Goal: Task Accomplishment & Management: Manage account settings

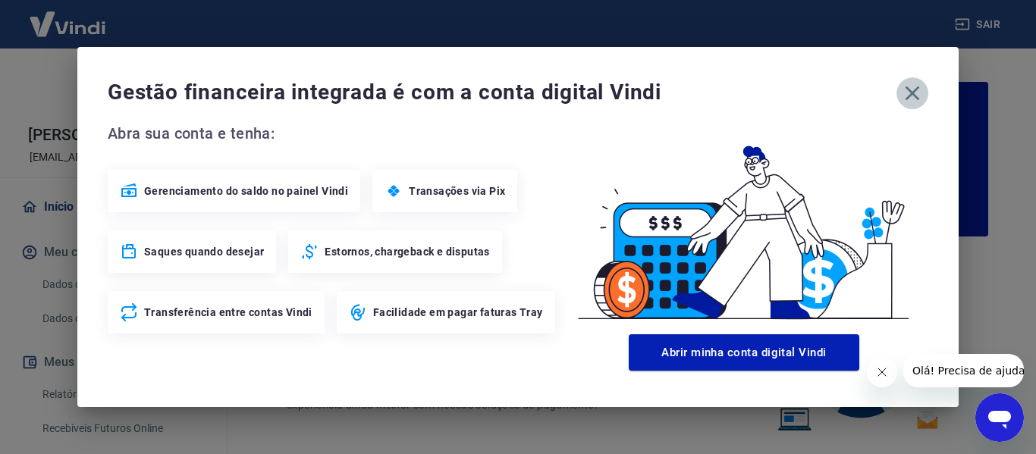
click at [918, 93] on icon "button" at bounding box center [912, 93] width 24 height 24
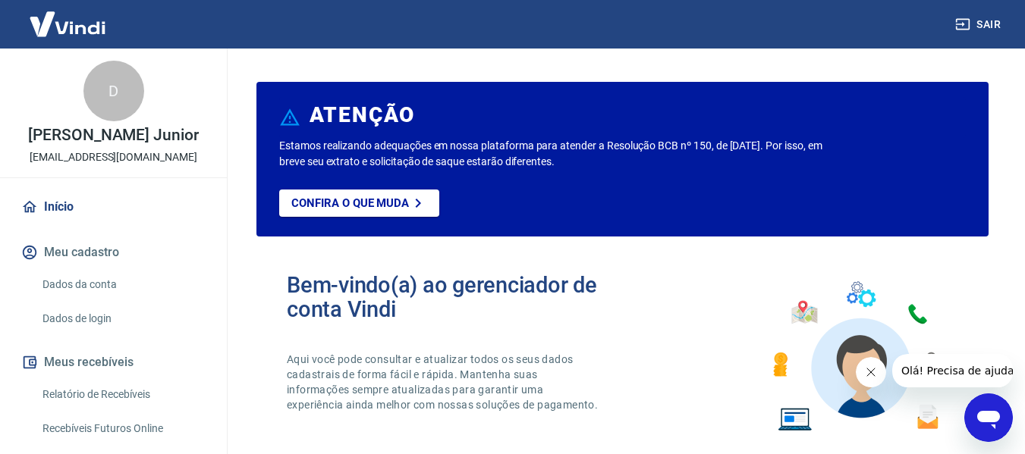
click at [862, 373] on button "Fechar mensagem da empresa" at bounding box center [870, 372] width 30 height 30
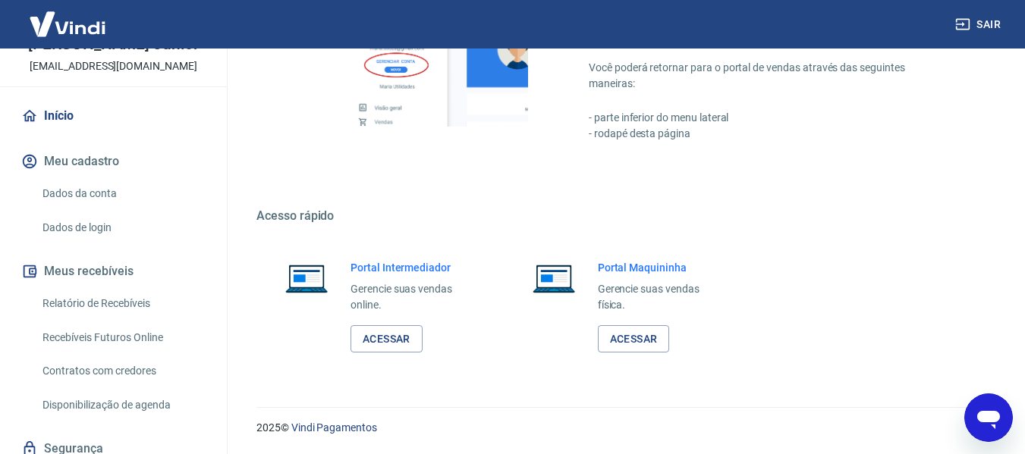
scroll to position [148, 0]
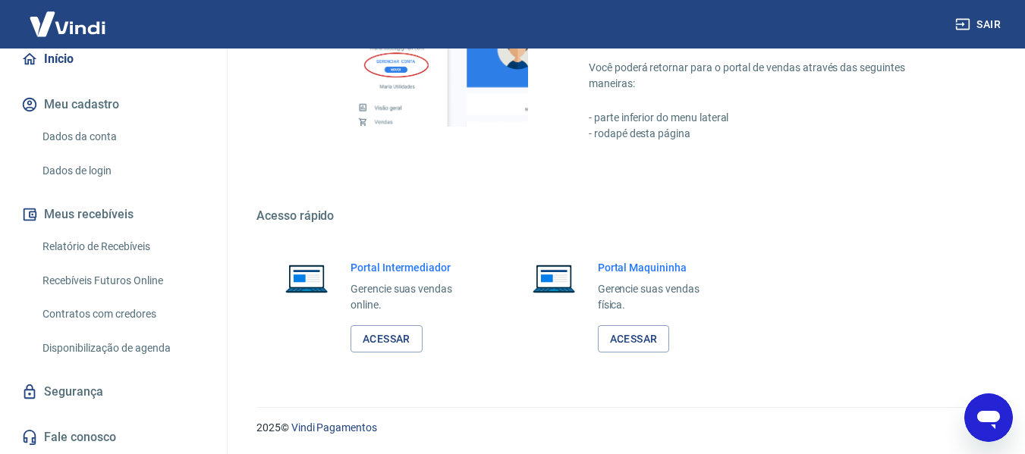
click at [133, 243] on link "Relatório de Recebíveis" at bounding box center [122, 246] width 172 height 31
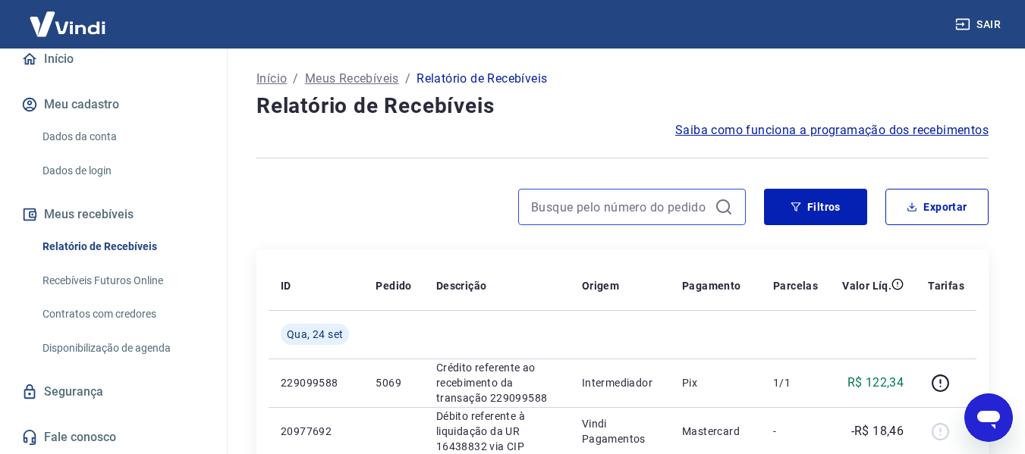
click at [700, 201] on input at bounding box center [619, 207] width 177 height 23
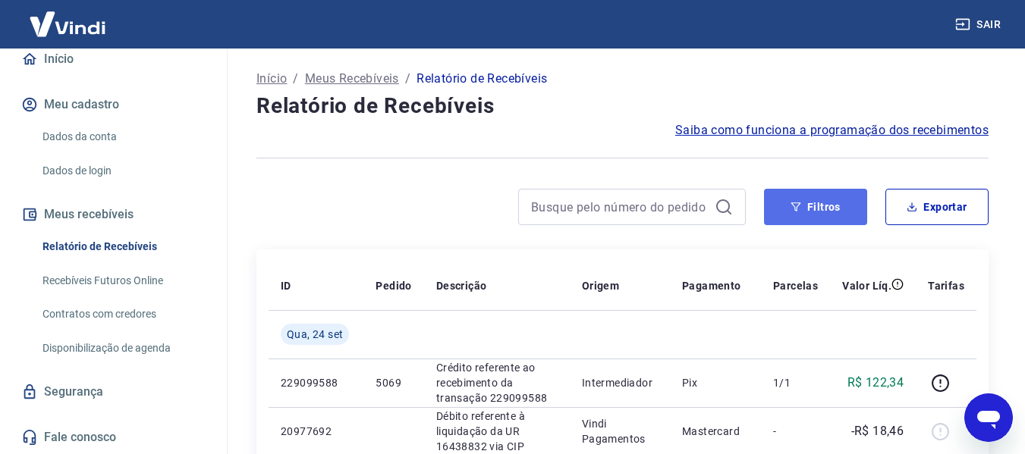
click at [783, 205] on button "Filtros" at bounding box center [815, 207] width 103 height 36
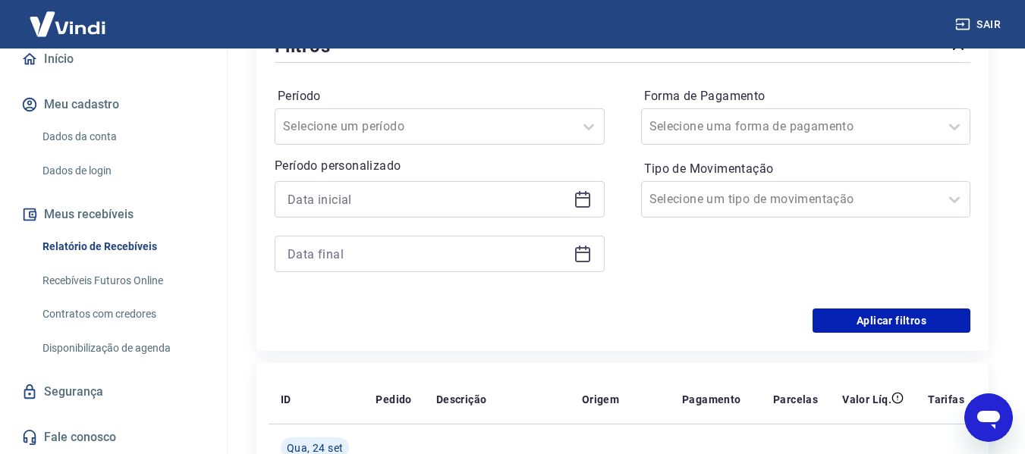
scroll to position [228, 0]
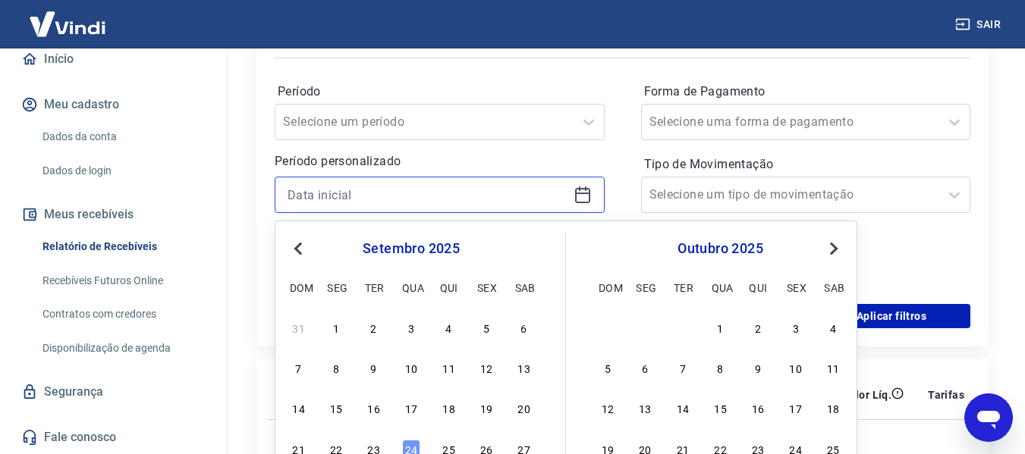
click at [486, 190] on input at bounding box center [427, 195] width 280 height 23
click at [295, 251] on button "Previous Month" at bounding box center [298, 249] width 18 height 18
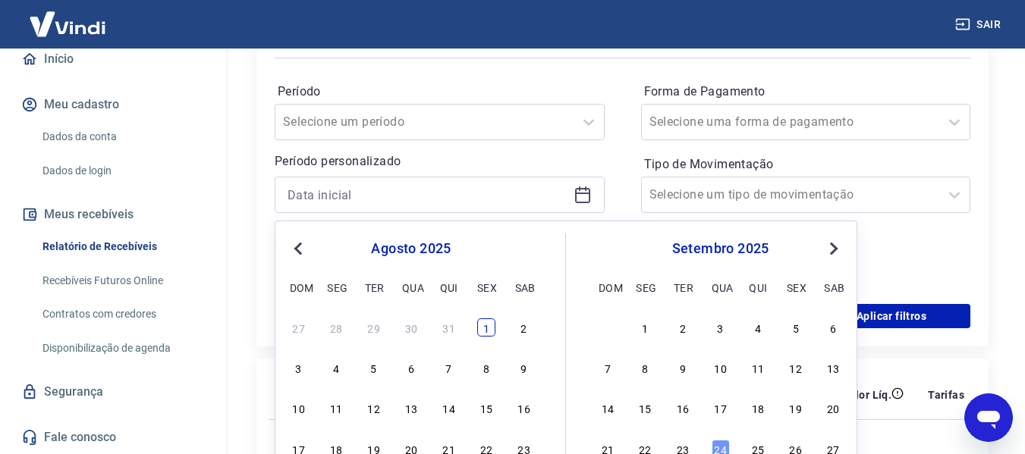
click at [487, 332] on div "1" at bounding box center [486, 328] width 18 height 18
type input "[DATE]"
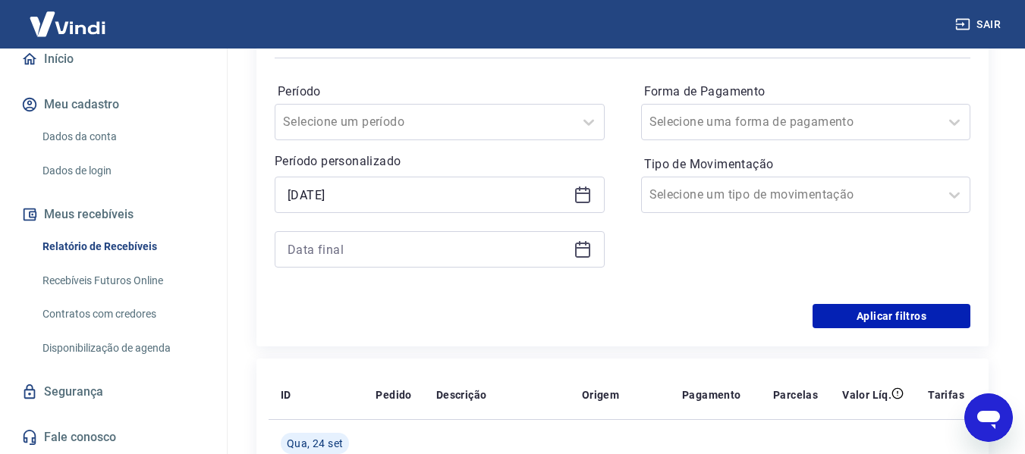
click at [582, 244] on icon at bounding box center [582, 250] width 15 height 15
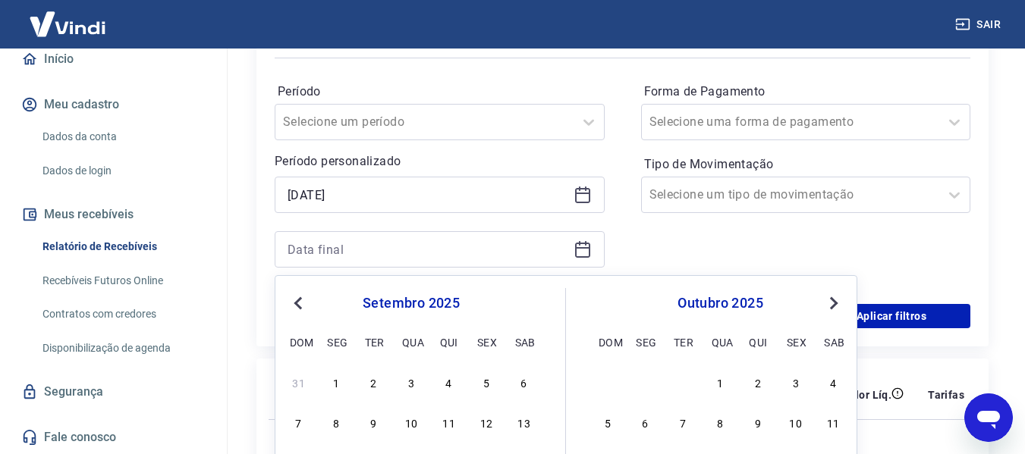
click at [287, 308] on div "Previous Month Next Month setembro 2025 dom seg ter qua qui sex sab 31 1 2 3 4 …" at bounding box center [566, 436] width 582 height 322
click at [293, 309] on button "Previous Month" at bounding box center [298, 303] width 18 height 18
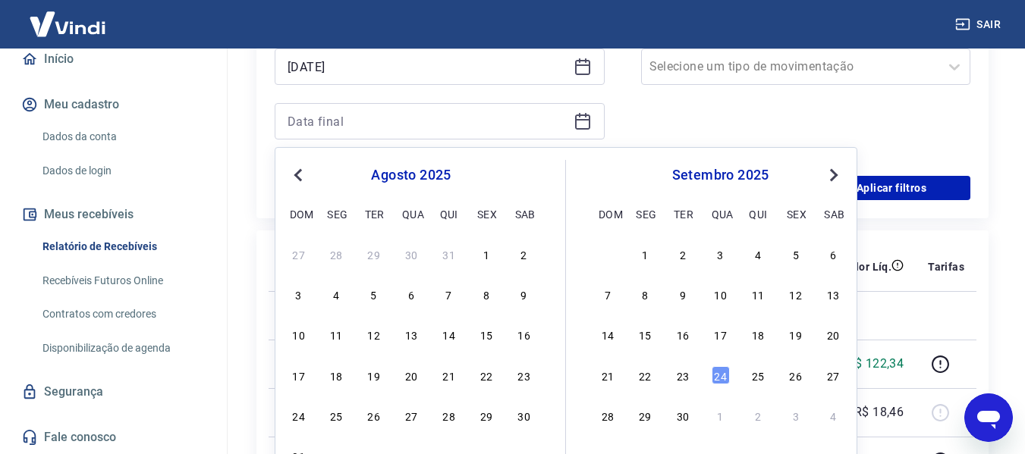
scroll to position [379, 0]
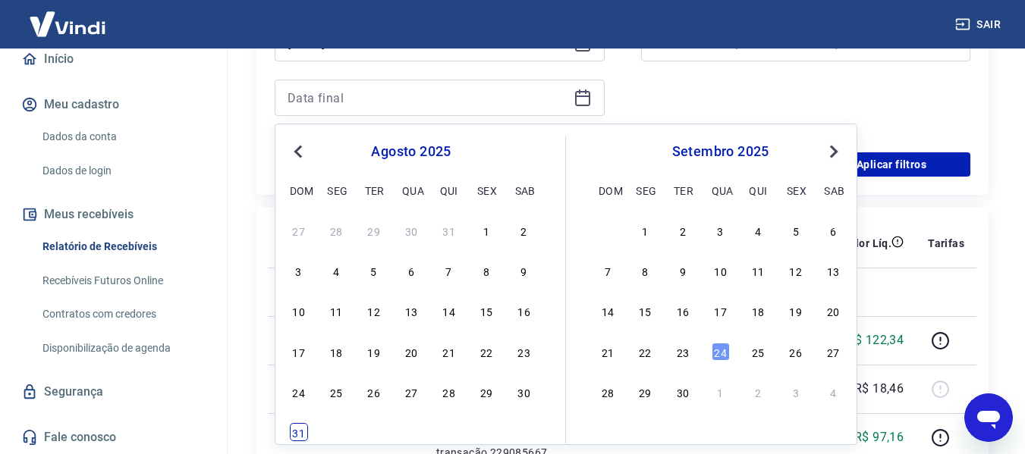
click at [306, 431] on div "31" at bounding box center [299, 432] width 18 height 18
type input "[DATE]"
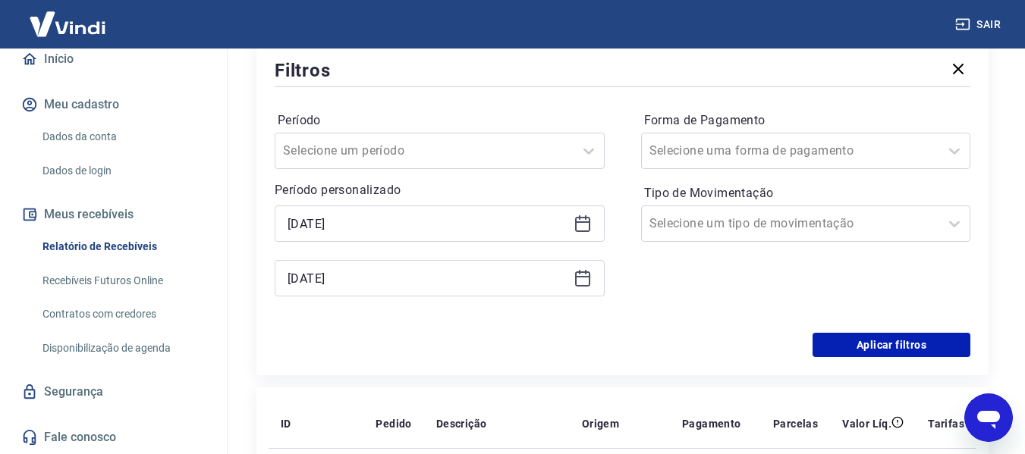
scroll to position [152, 0]
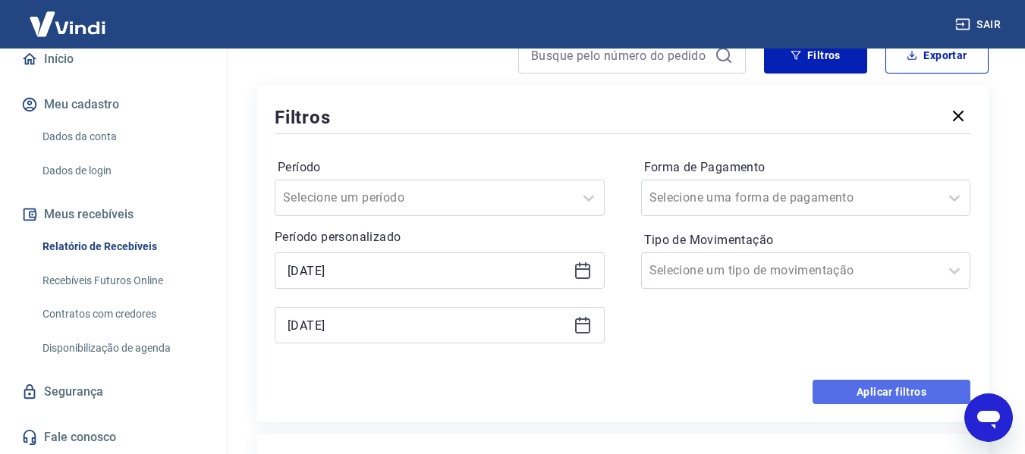
click at [900, 383] on button "Aplicar filtros" at bounding box center [891, 392] width 158 height 24
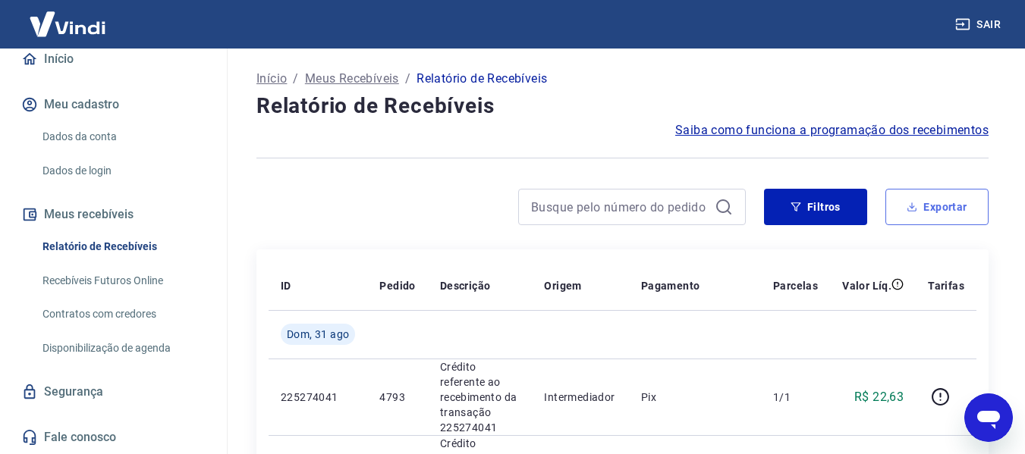
click at [938, 202] on button "Exportar" at bounding box center [936, 207] width 103 height 36
type input "[DATE]"
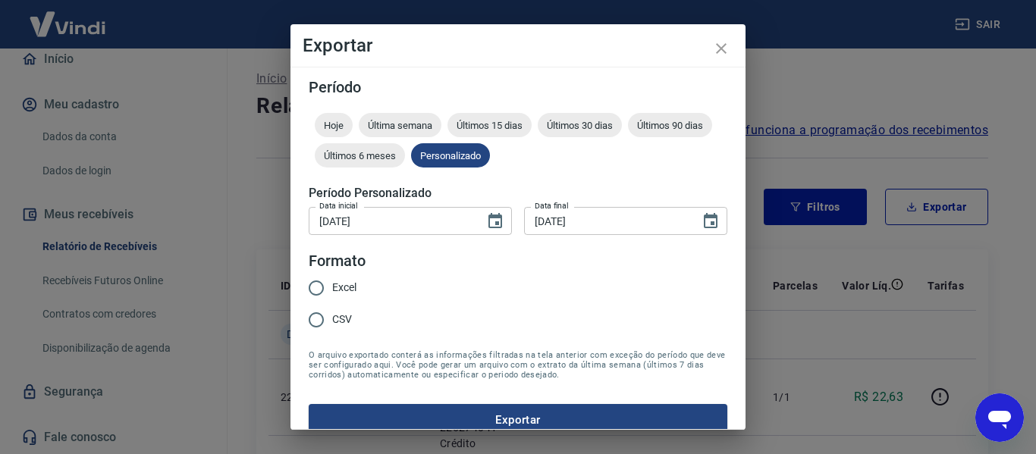
click at [356, 278] on label "Excel" at bounding box center [328, 288] width 56 height 32
click at [332, 278] on input "Excel" at bounding box center [316, 288] width 32 height 32
radio input "true"
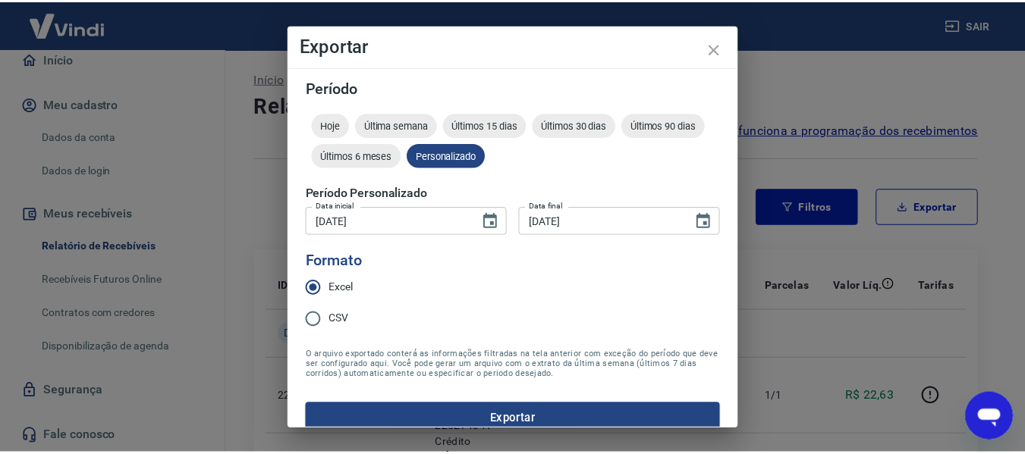
scroll to position [19, 0]
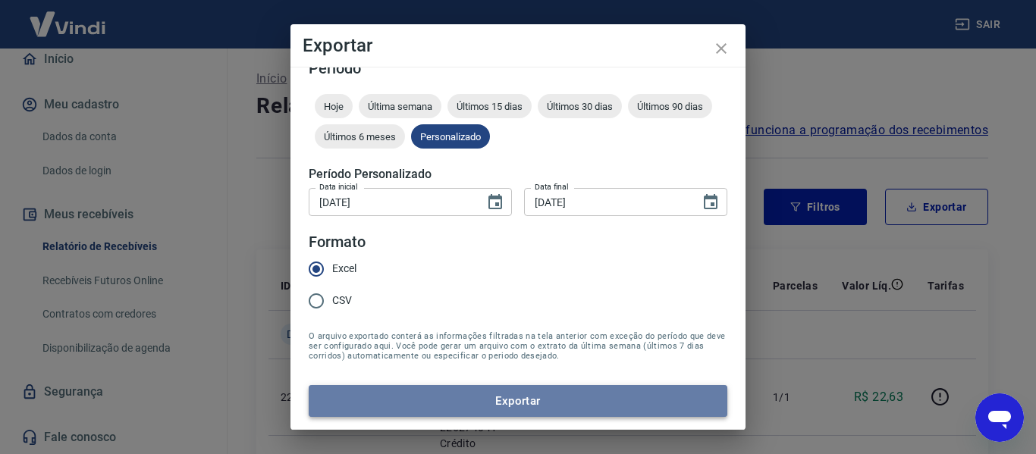
click at [522, 399] on button "Exportar" at bounding box center [518, 401] width 419 height 32
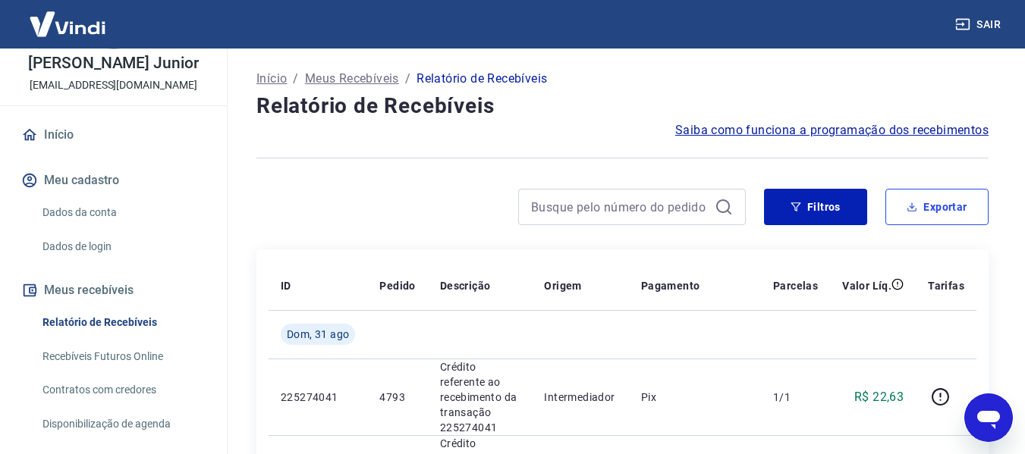
scroll to position [0, 0]
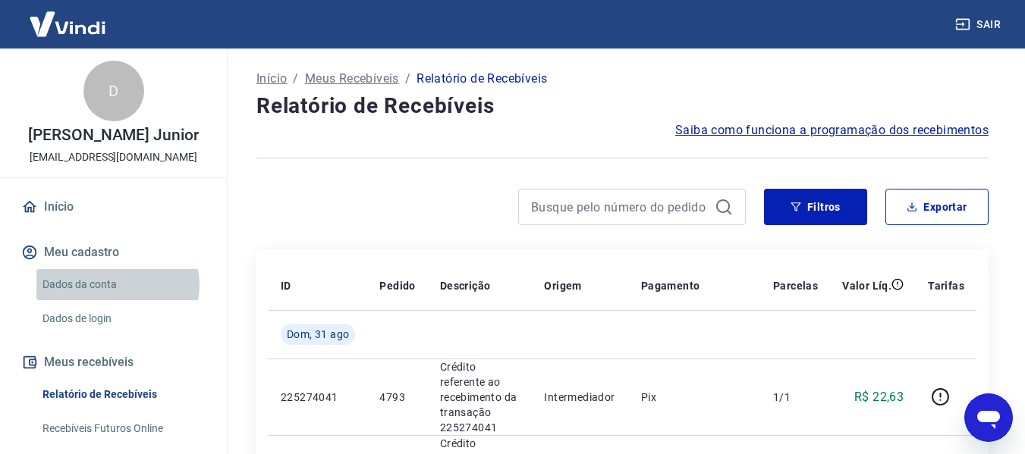
click at [117, 285] on link "Dados da conta" at bounding box center [122, 284] width 172 height 31
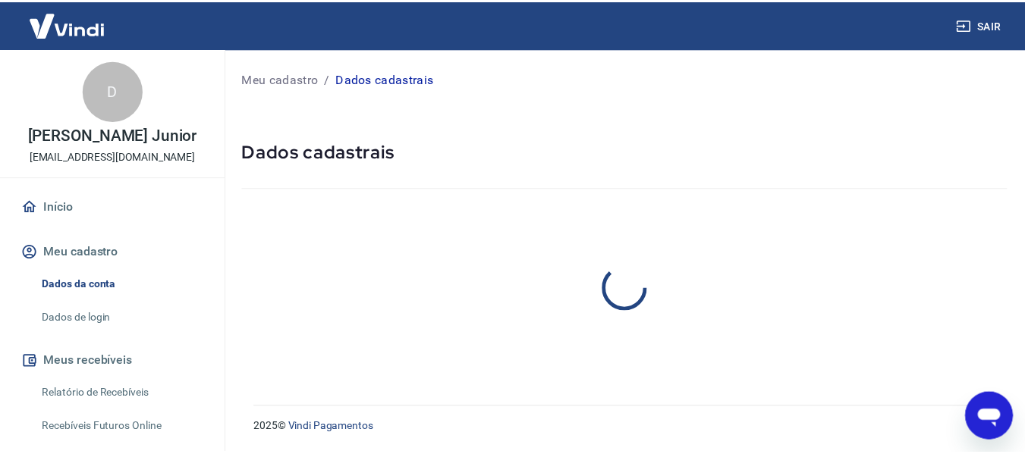
select select "SP"
select select "business"
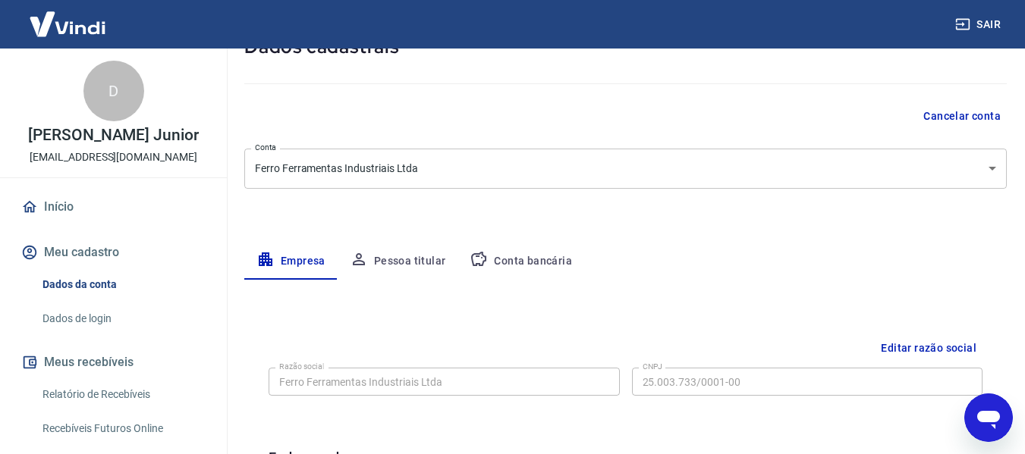
scroll to position [76, 0]
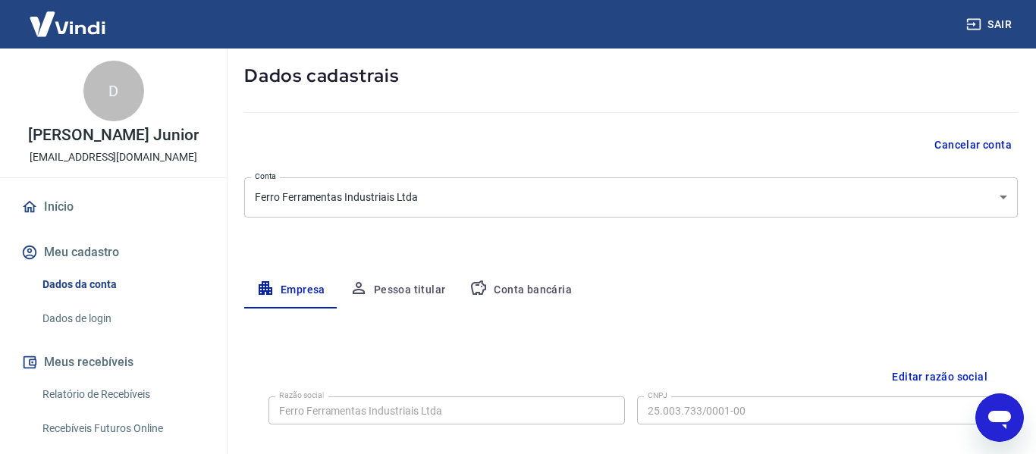
click at [510, 212] on body "Sair D Delio Ferro Junior [EMAIL_ADDRESS][DOMAIN_NAME] Início Meu cadastro Dado…" at bounding box center [518, 151] width 1036 height 454
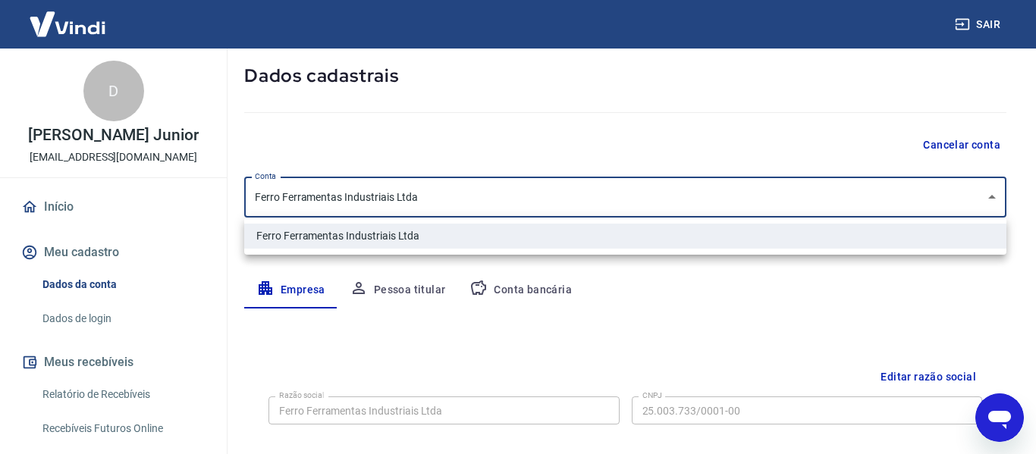
click at [510, 212] on div at bounding box center [518, 227] width 1036 height 454
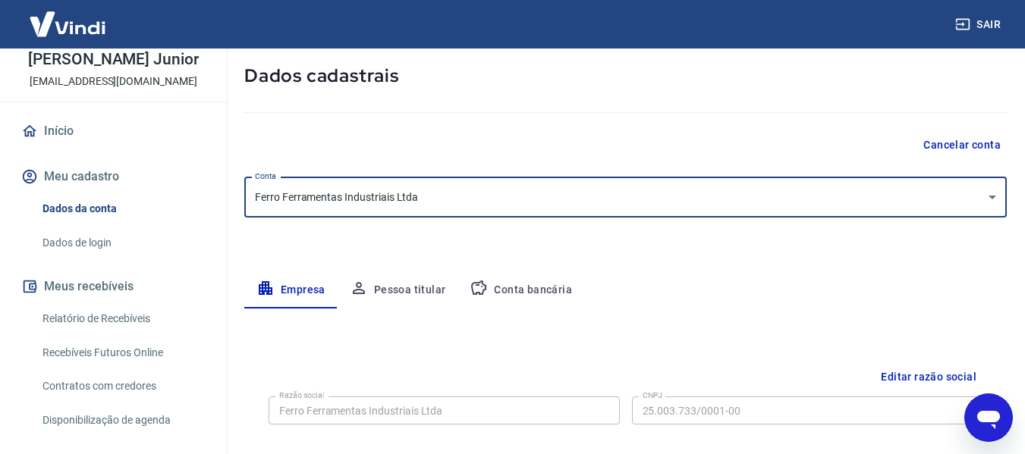
click at [156, 325] on link "Relatório de Recebíveis" at bounding box center [122, 318] width 172 height 31
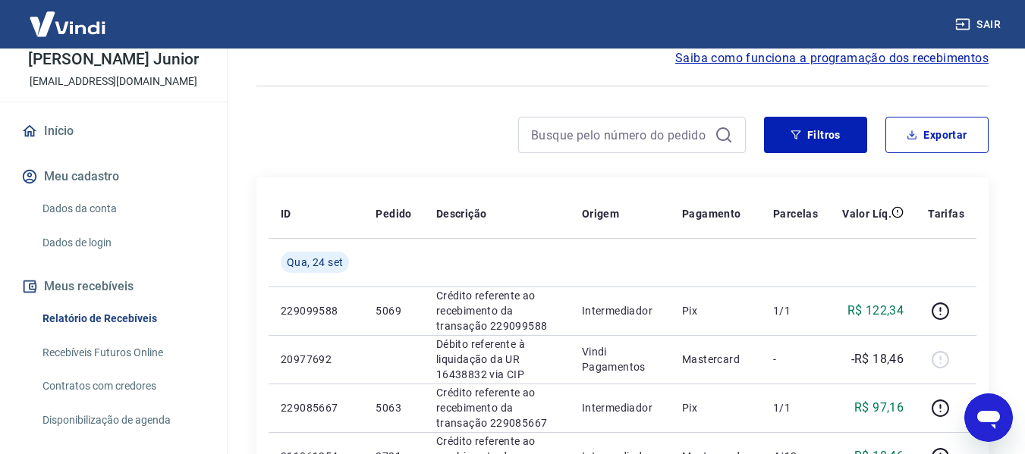
scroll to position [76, 0]
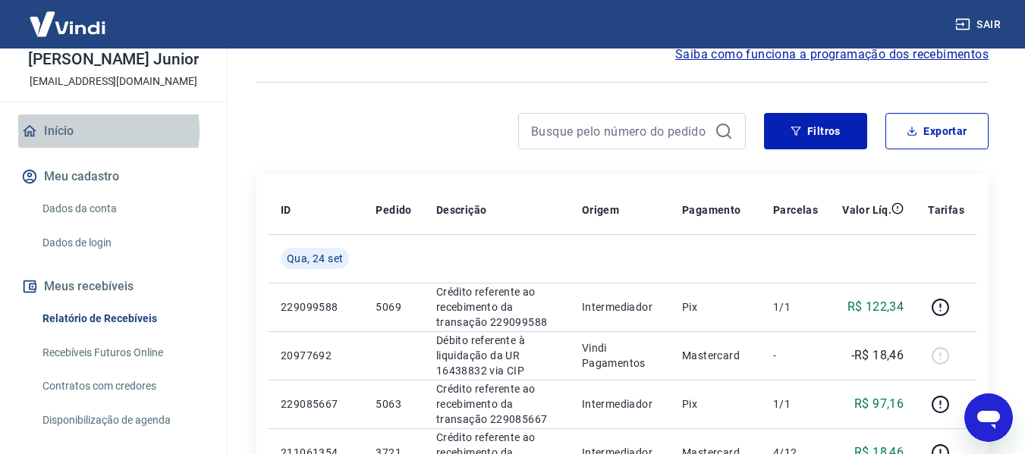
click at [74, 131] on link "Início" at bounding box center [113, 131] width 190 height 33
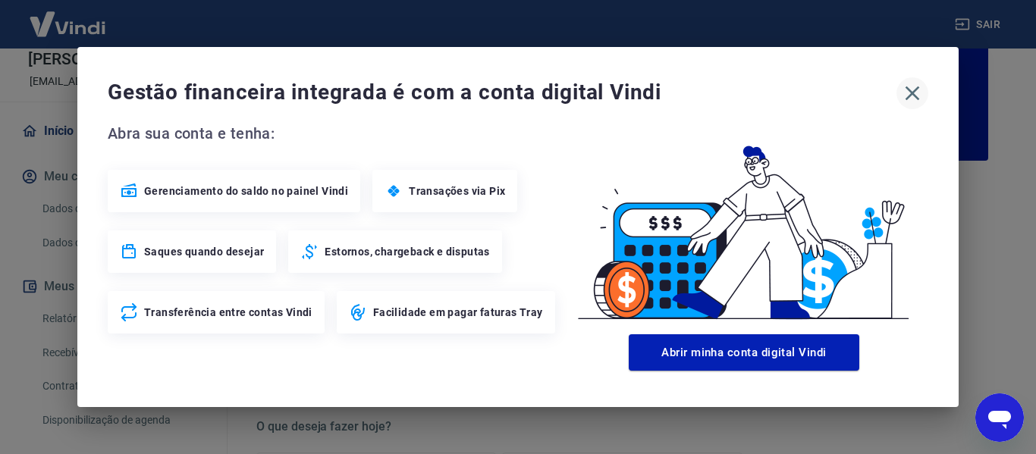
click at [915, 96] on icon "button" at bounding box center [912, 93] width 14 height 14
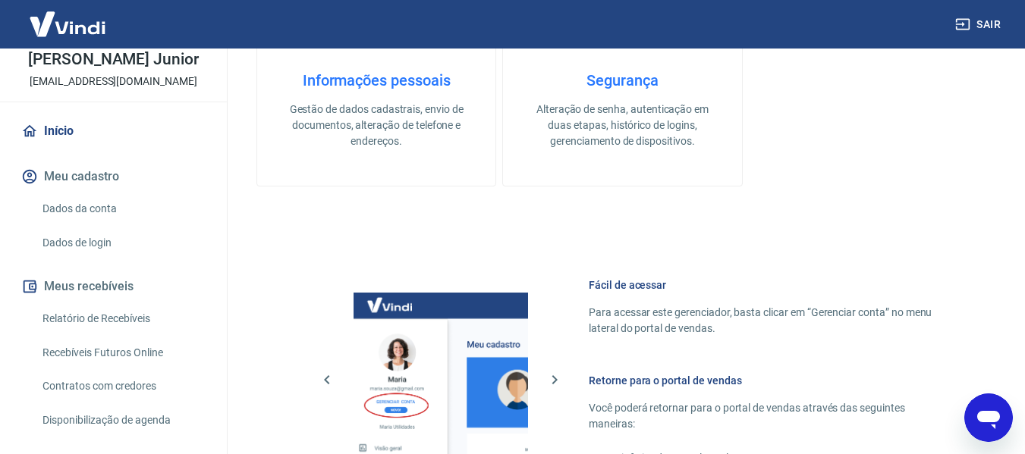
scroll to position [947, 0]
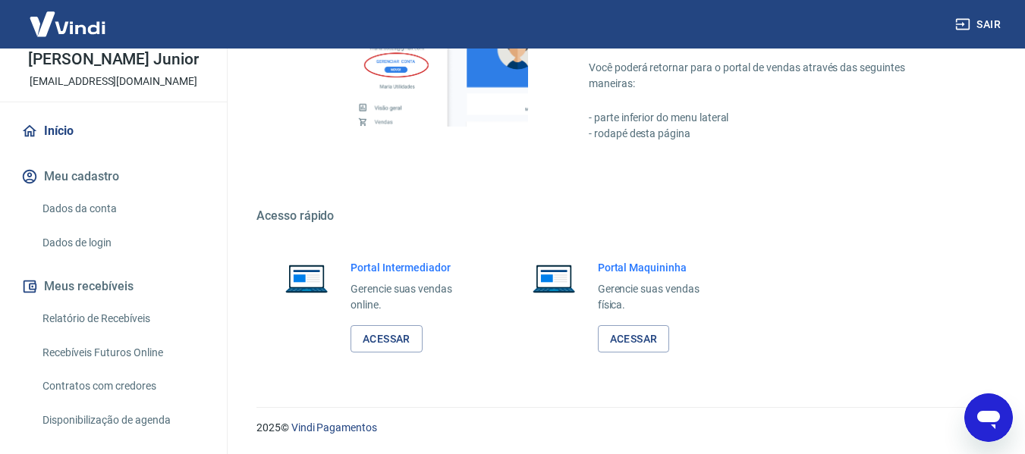
click at [386, 336] on link "Acessar" at bounding box center [386, 339] width 72 height 28
